Goal: Task Accomplishment & Management: Complete application form

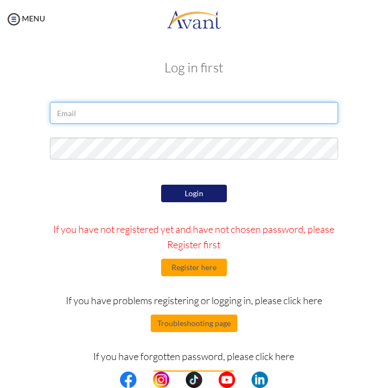
click at [108, 108] on input "email" at bounding box center [194, 113] width 289 height 22
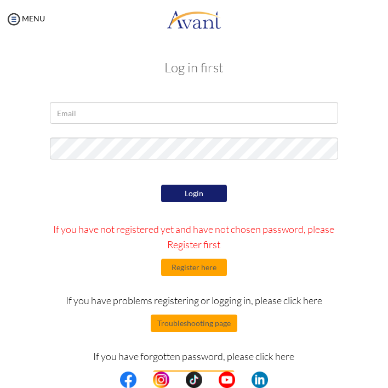
click at [72, 207] on div "Login If you have not registered yet and have not chosen password, please Regis…" at bounding box center [195, 285] width 306 height 206
click at [175, 268] on button "Register here" at bounding box center [194, 268] width 66 height 18
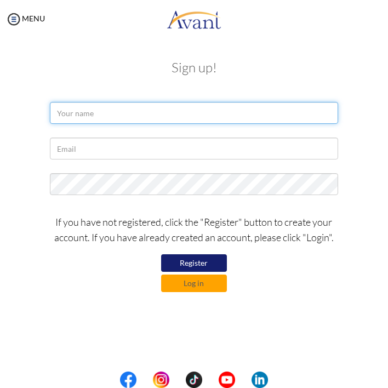
click at [91, 114] on input "text" at bounding box center [194, 113] width 289 height 22
type input "[PERSON_NAME]"
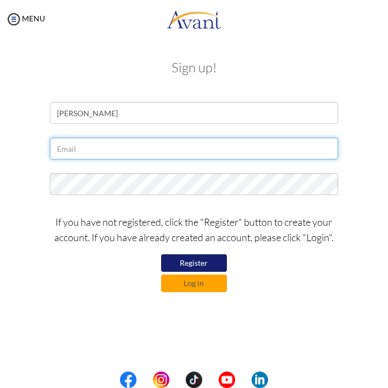
click at [88, 151] on input "text" at bounding box center [194, 149] width 289 height 22
type input "[EMAIL_ADDRESS][DOMAIN_NAME]"
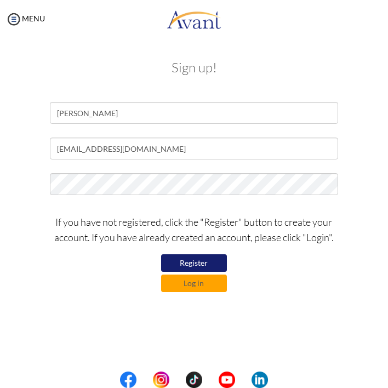
click at [195, 264] on button "Register" at bounding box center [194, 264] width 66 height 18
